Goal: Information Seeking & Learning: Learn about a topic

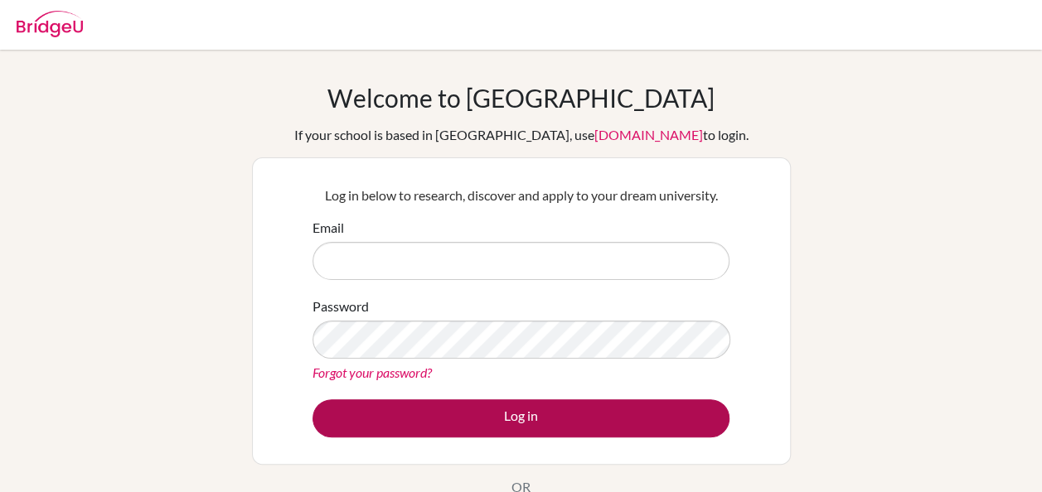
type input "[PERSON_NAME][EMAIL_ADDRESS][DOMAIN_NAME]"
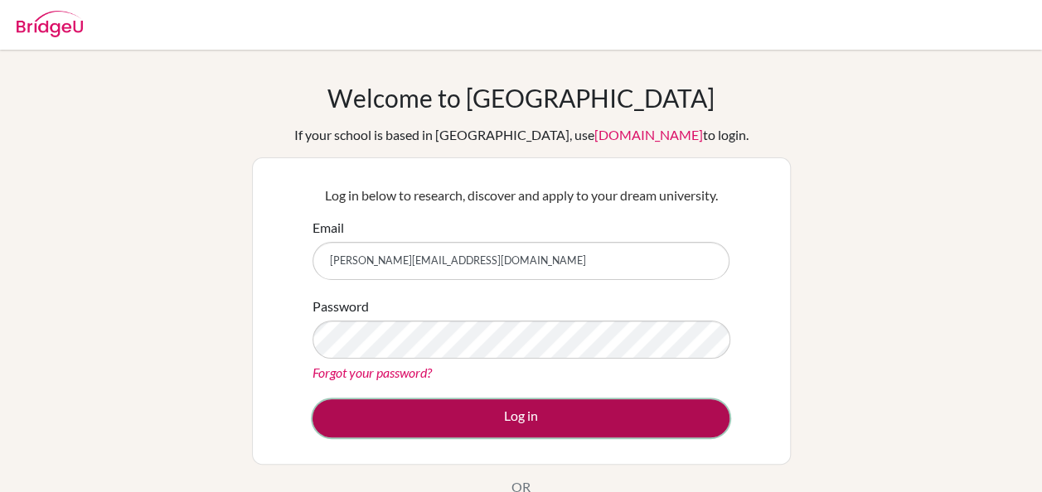
click at [481, 431] on button "Log in" at bounding box center [520, 419] width 417 height 38
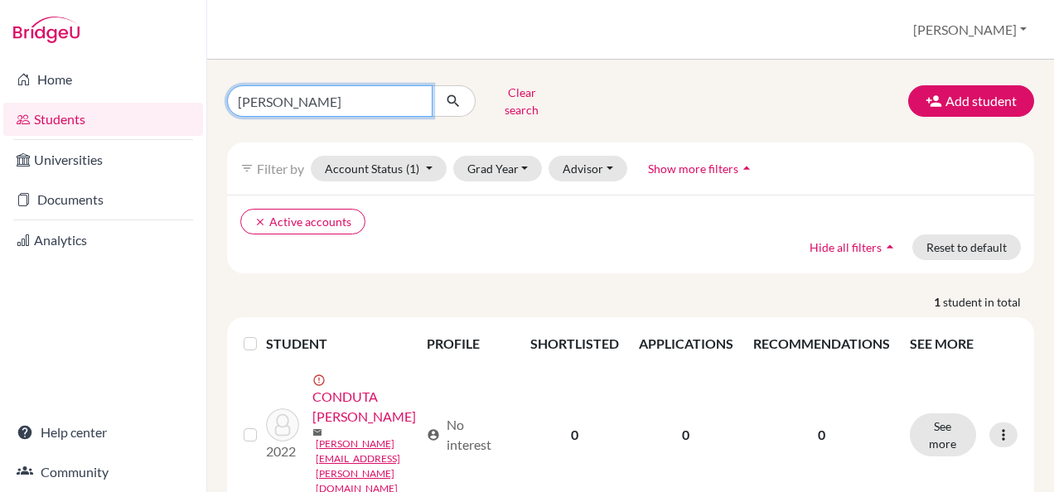
click at [409, 91] on input "elias" at bounding box center [330, 100] width 206 height 31
click at [419, 99] on input "elias" at bounding box center [330, 100] width 206 height 31
click at [414, 94] on input "elias" at bounding box center [330, 100] width 206 height 31
type input "clarissa"
click at [462, 87] on button "submit" at bounding box center [454, 100] width 44 height 31
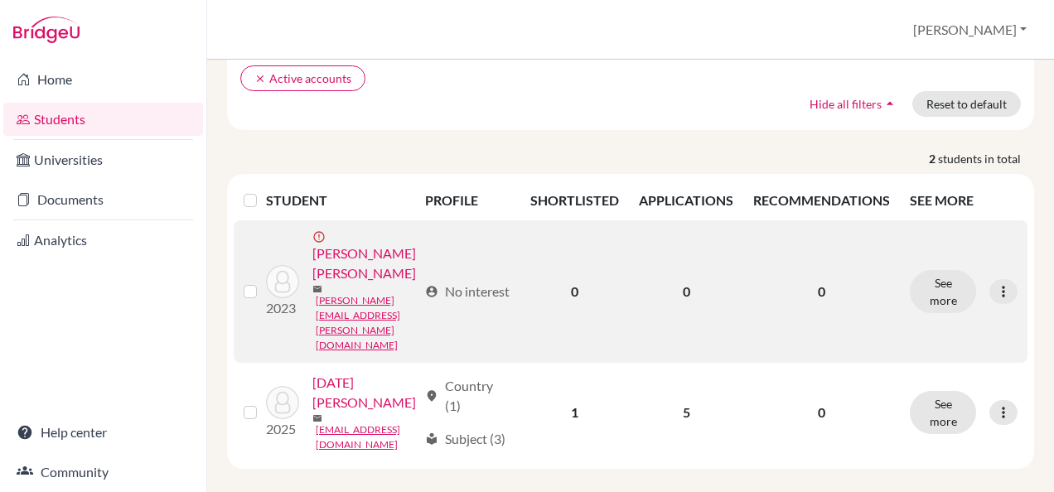
scroll to position [157, 0]
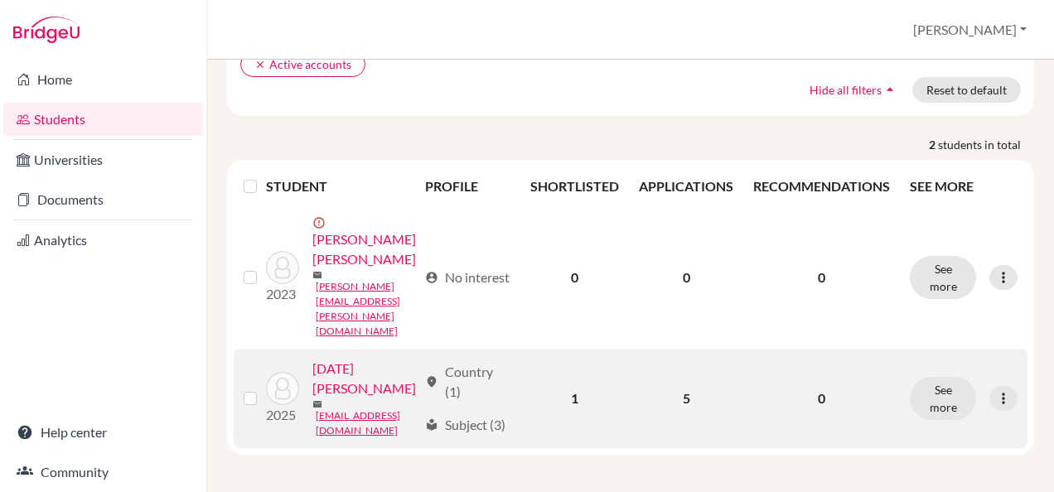
click at [312, 399] on link "Natale, Clarissa" at bounding box center [364, 379] width 105 height 40
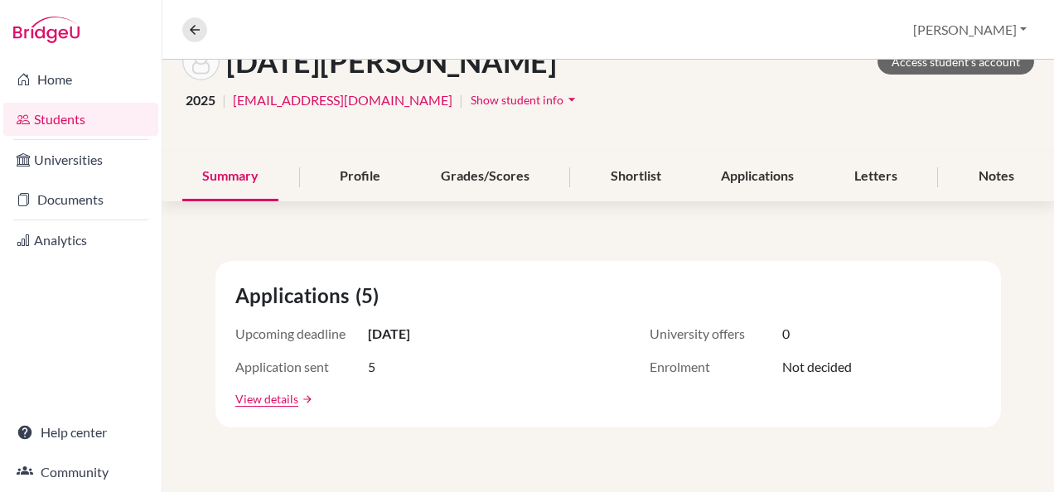
scroll to position [83, 0]
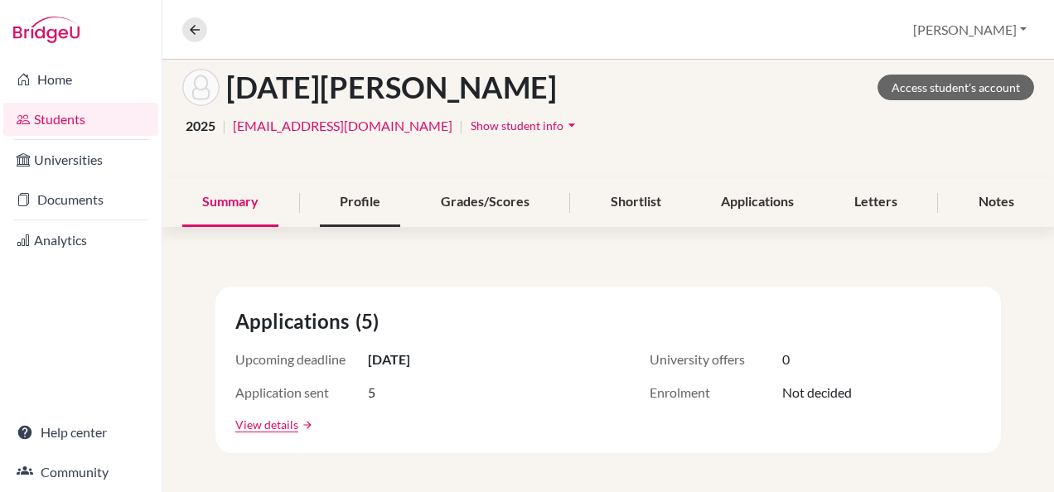
click at [348, 196] on div "Profile" at bounding box center [360, 202] width 80 height 49
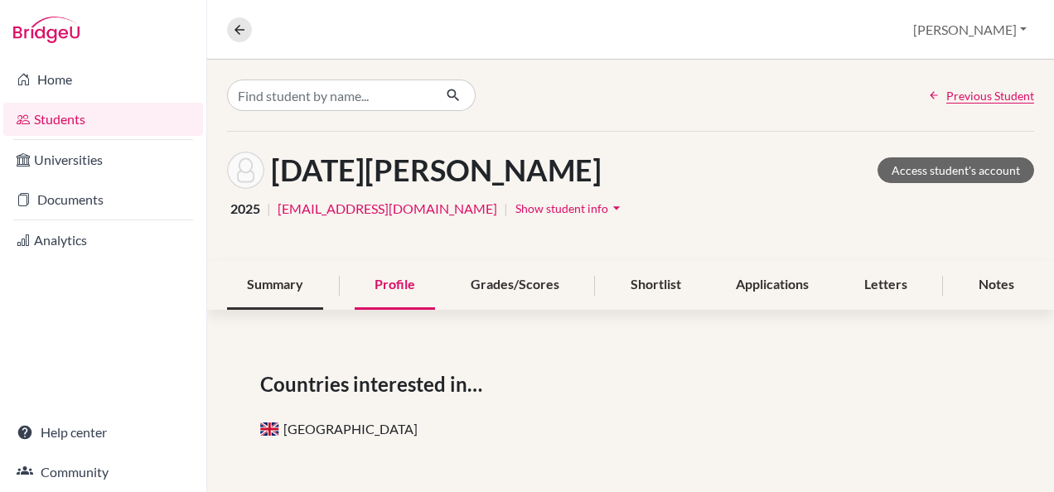
click at [281, 285] on div "Summary" at bounding box center [275, 285] width 96 height 49
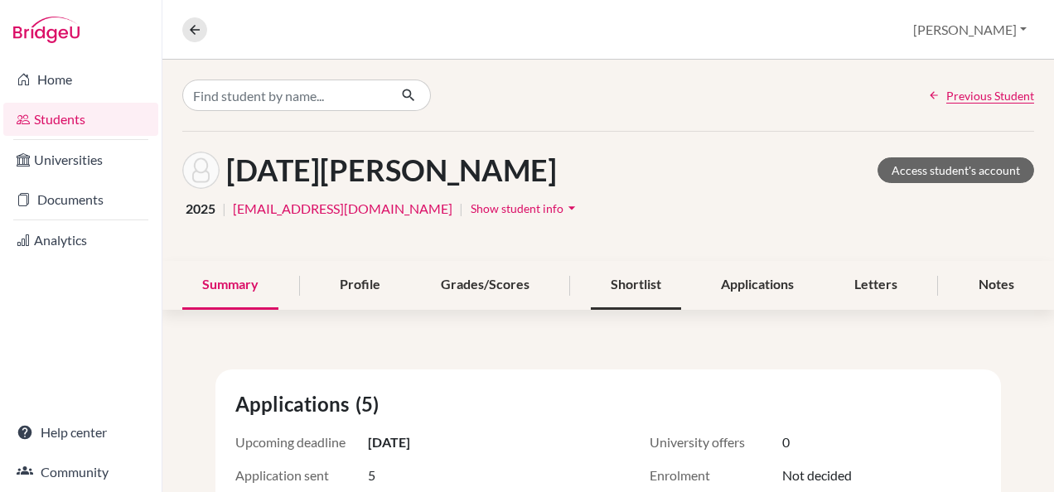
click at [633, 288] on div "Shortlist" at bounding box center [636, 285] width 90 height 49
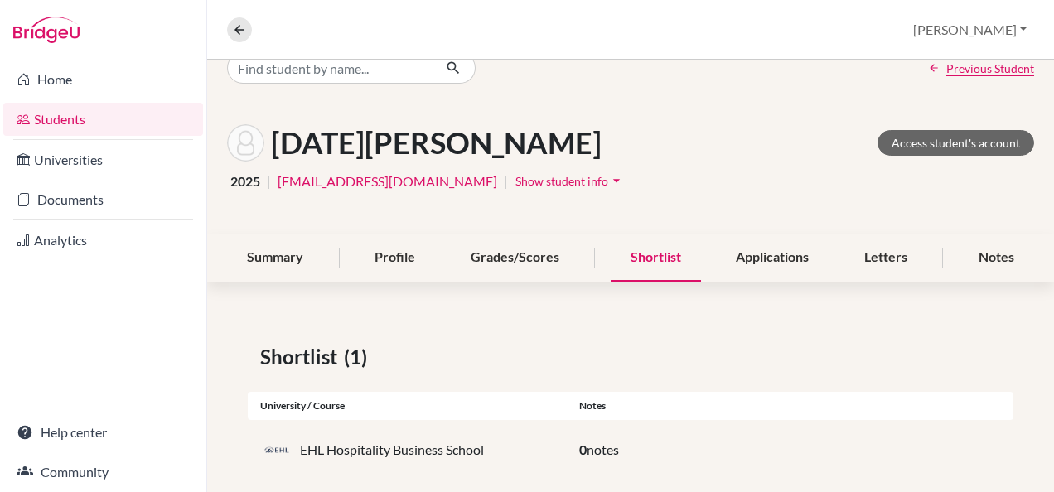
scroll to position [54, 0]
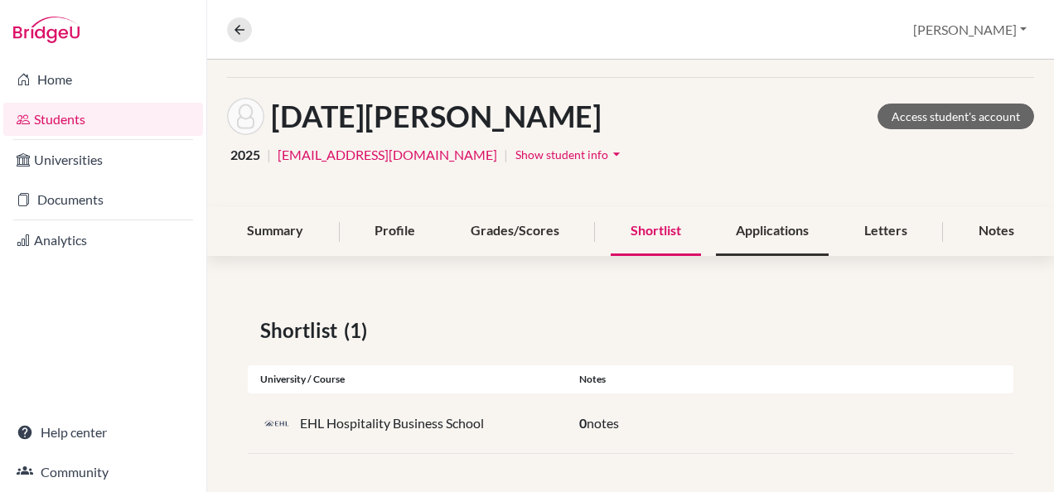
click at [753, 230] on div "Applications" at bounding box center [772, 231] width 113 height 49
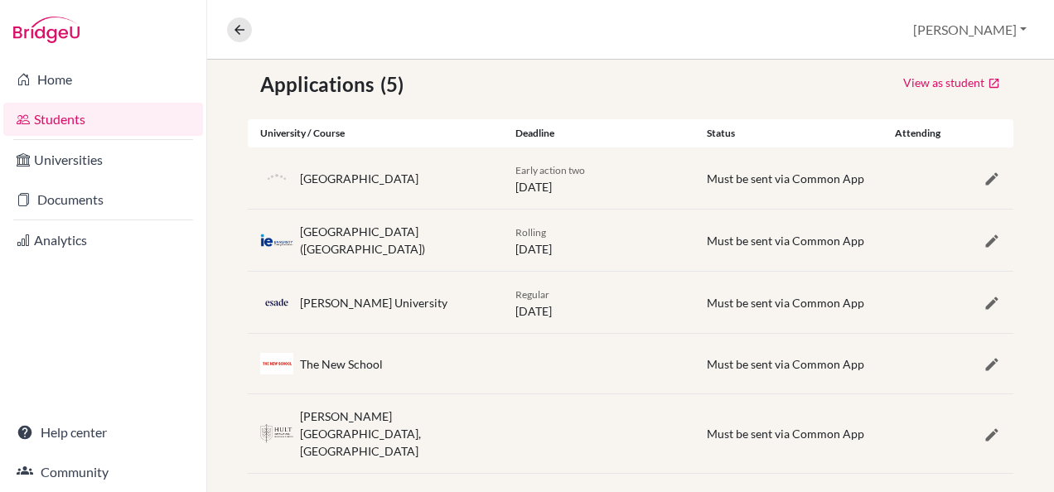
scroll to position [302, 0]
